Goal: Information Seeking & Learning: Learn about a topic

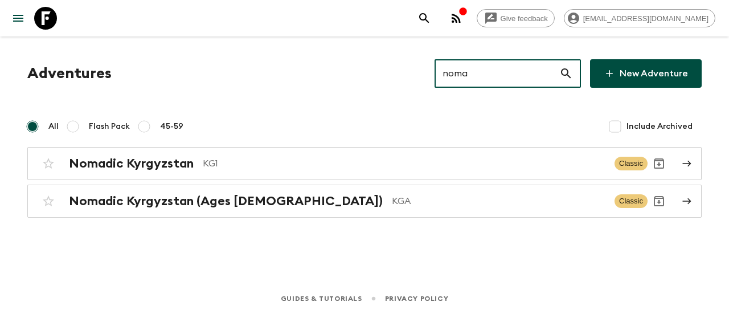
click at [480, 84] on input "noma" at bounding box center [496, 73] width 125 height 32
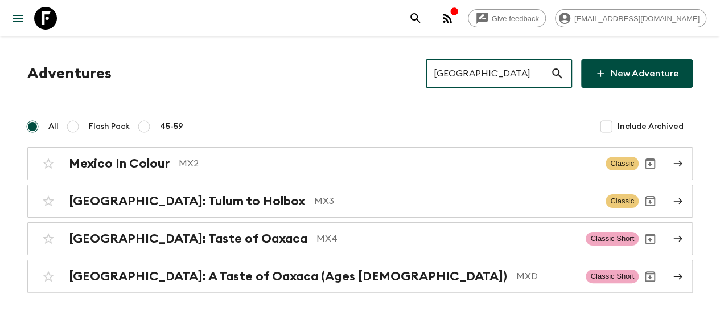
type input "[GEOGRAPHIC_DATA]"
click at [495, 64] on input "[GEOGRAPHIC_DATA]" at bounding box center [488, 73] width 125 height 32
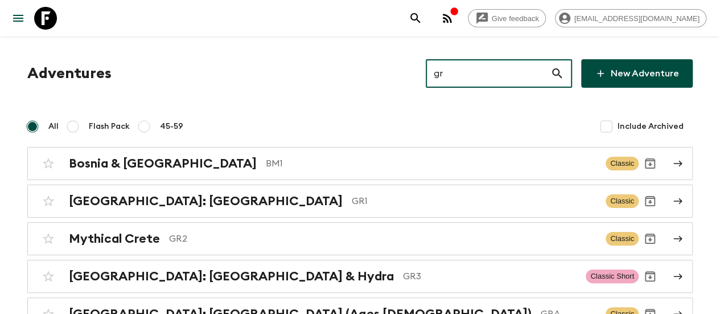
click at [477, 81] on input "gr" at bounding box center [488, 73] width 125 height 32
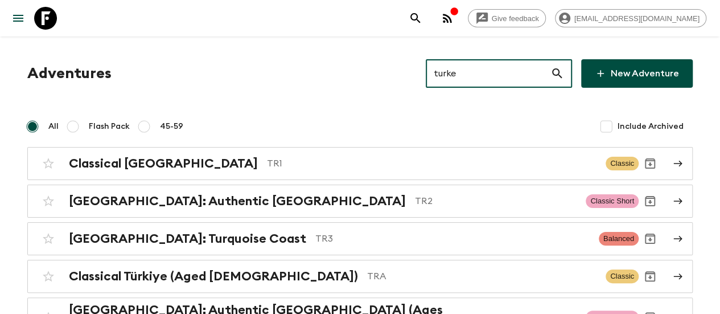
click at [455, 72] on input "turke" at bounding box center [488, 73] width 125 height 32
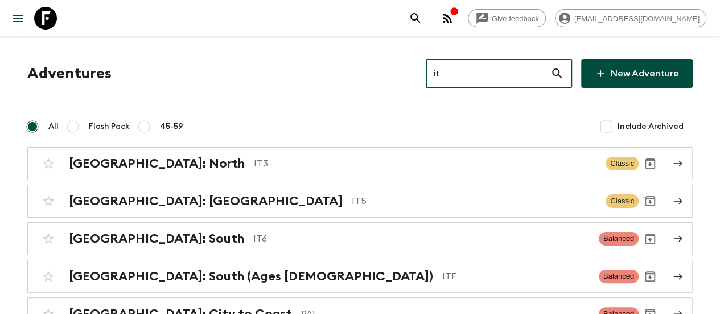
click at [480, 67] on input "it" at bounding box center [488, 73] width 125 height 32
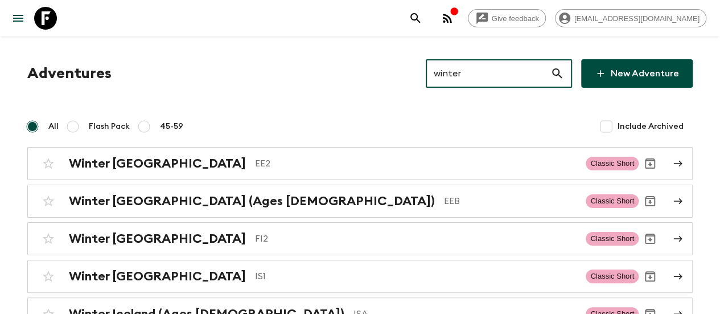
click at [464, 83] on input "winter" at bounding box center [488, 73] width 125 height 32
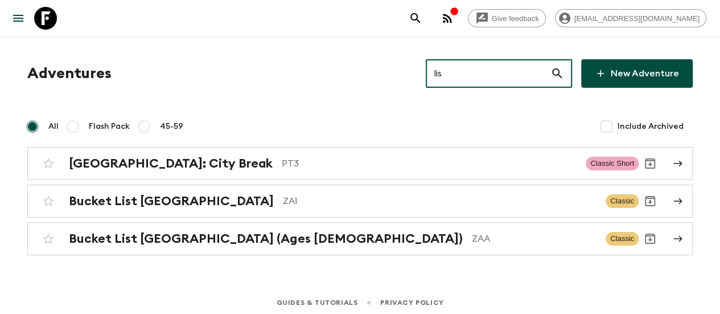
click at [462, 67] on input "lis" at bounding box center [488, 73] width 125 height 32
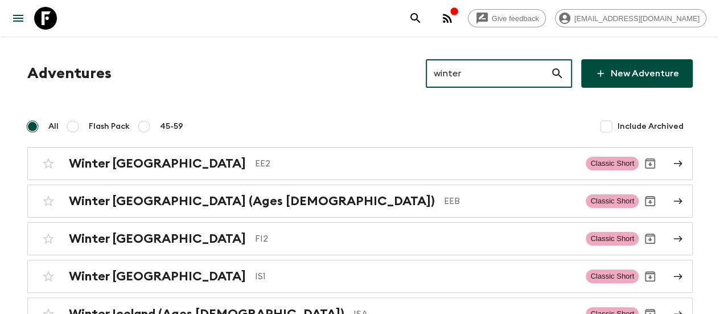
click at [465, 68] on input "winter" at bounding box center [488, 73] width 125 height 32
click at [465, 68] on input "mo" at bounding box center [488, 73] width 125 height 32
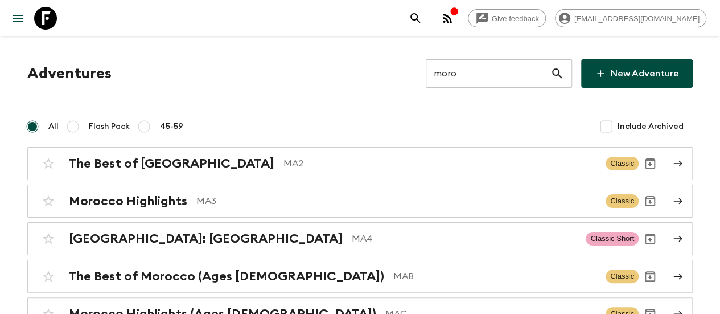
drag, startPoint x: 453, startPoint y: 89, endPoint x: 471, endPoint y: 73, distance: 23.8
click at [471, 73] on div "Adventures moro ​ New Adventure All Flash Pack 45-59 Include Archived The Best …" at bounding box center [360, 213] width 693 height 309
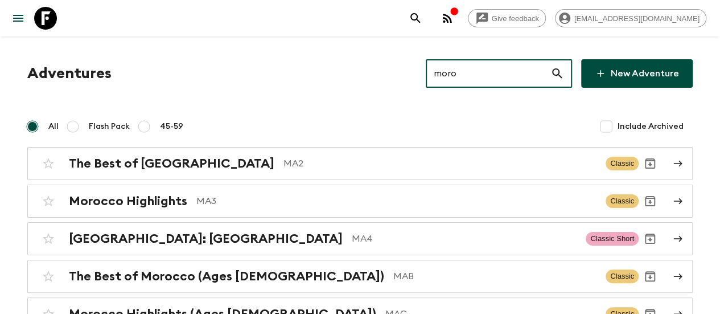
click at [471, 73] on input "moro" at bounding box center [488, 73] width 125 height 32
paste input "Vibrant"
click at [471, 73] on input "moro" at bounding box center [488, 73] width 125 height 32
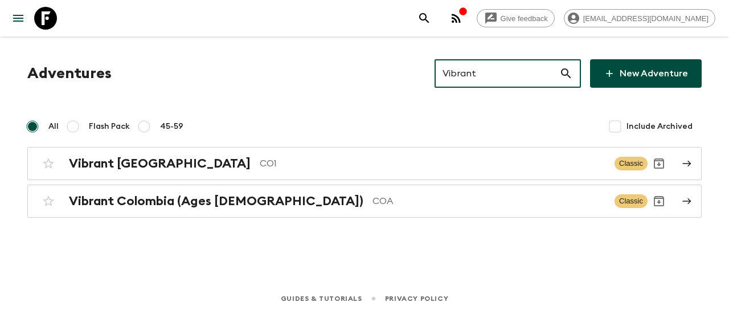
type input "Vibrant"
